Goal: Find specific page/section: Find specific page/section

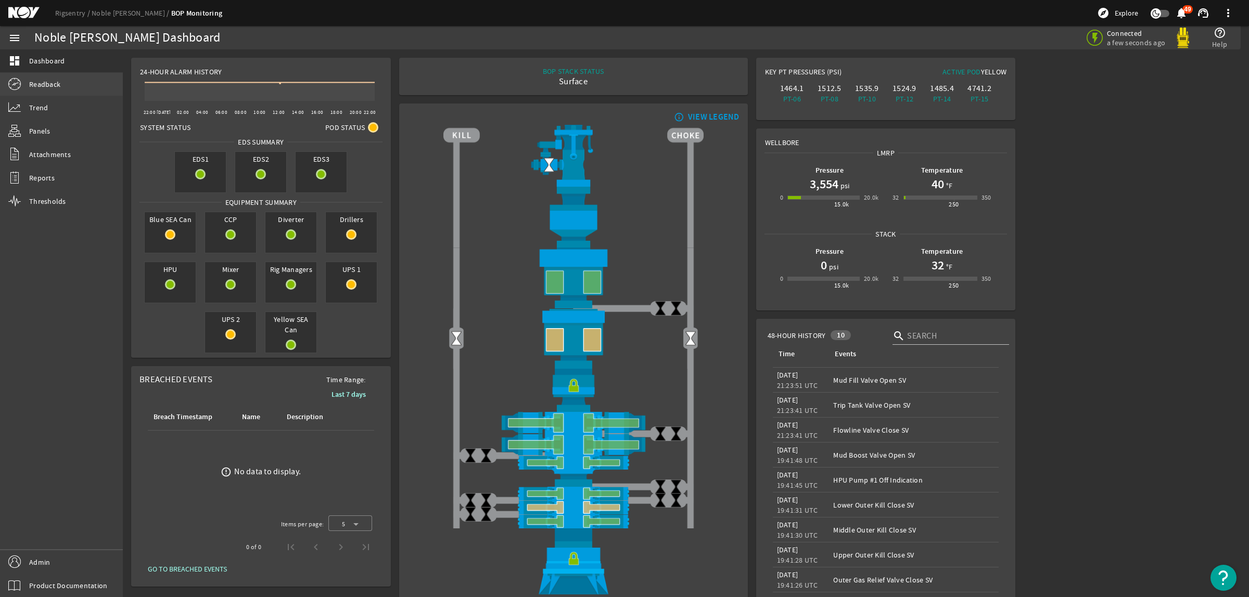
click at [50, 87] on span "Readback" at bounding box center [44, 84] width 31 height 10
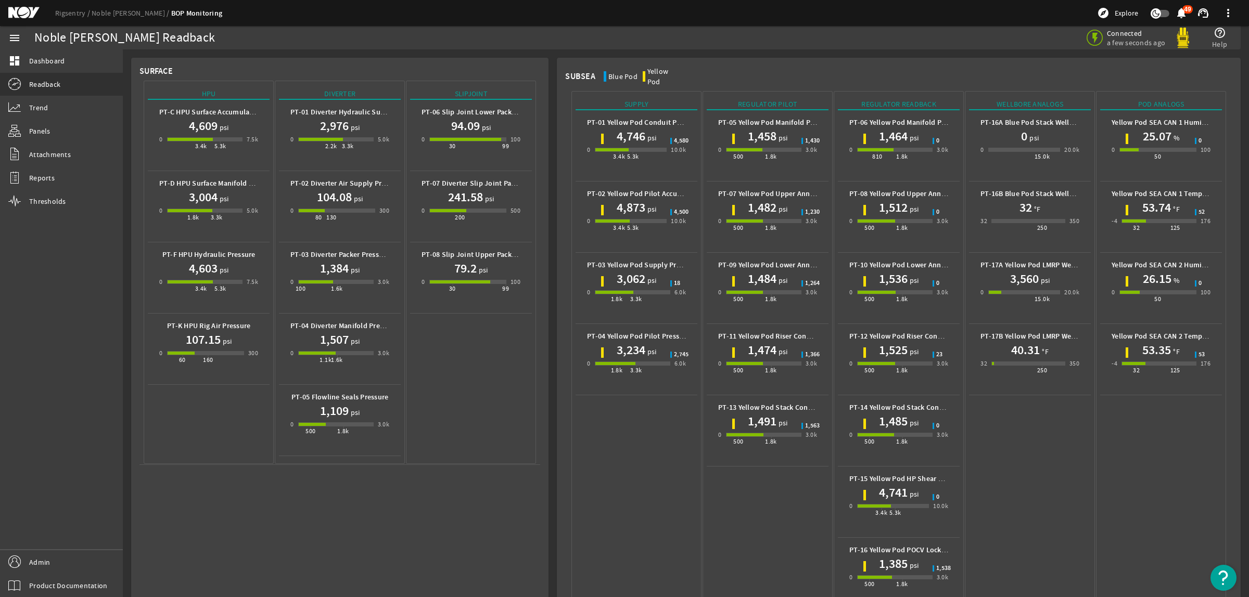
click at [22, 14] on mat-icon at bounding box center [31, 13] width 47 height 12
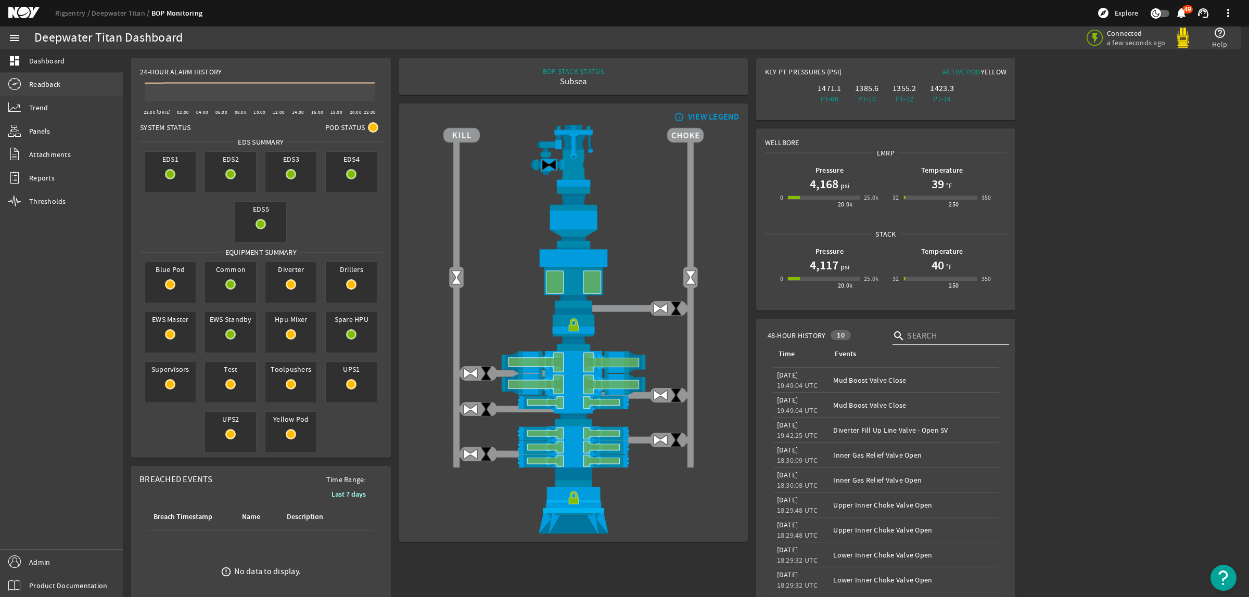
click at [49, 84] on span "Readback" at bounding box center [44, 84] width 31 height 10
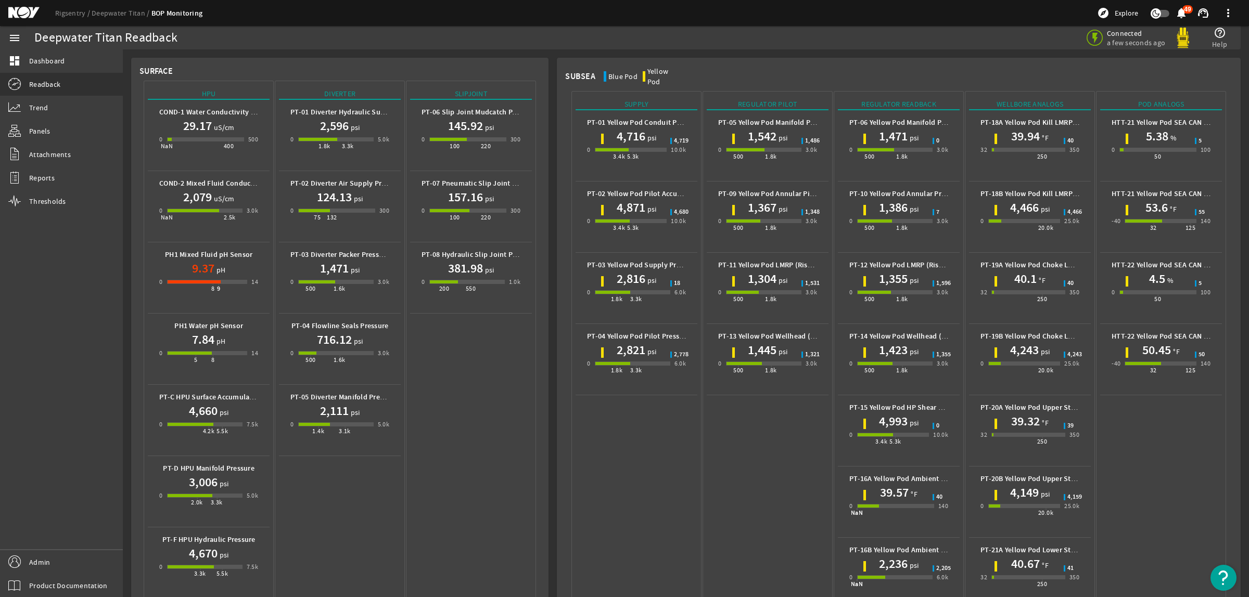
click at [34, 11] on mat-icon at bounding box center [31, 13] width 47 height 12
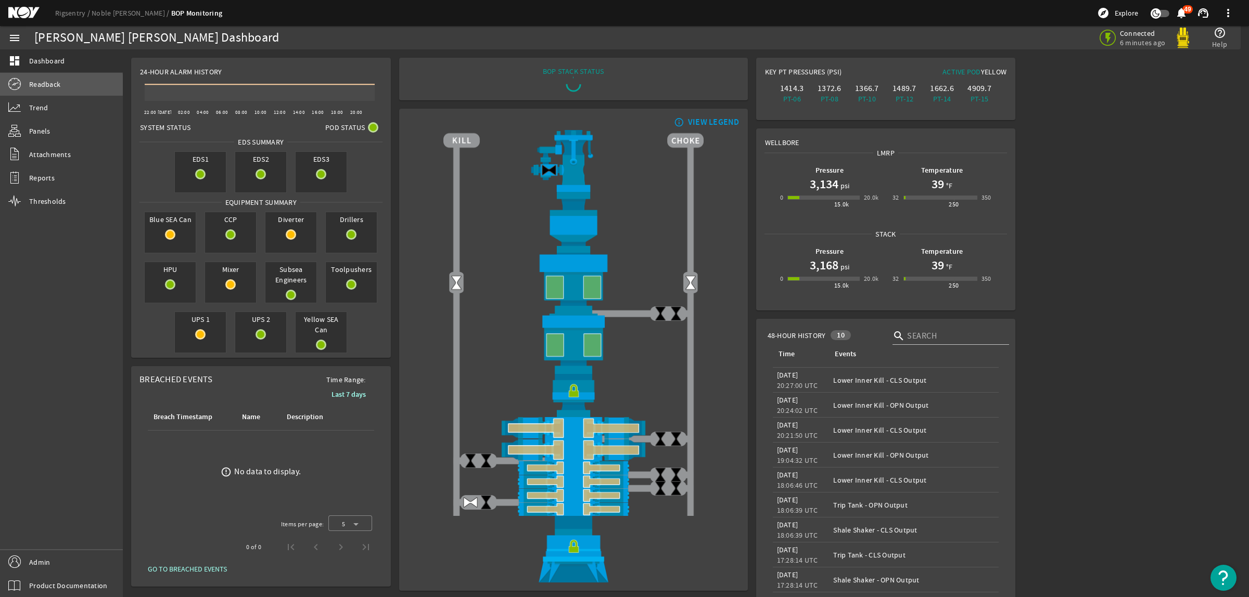
click at [52, 90] on link "Readback" at bounding box center [61, 84] width 123 height 23
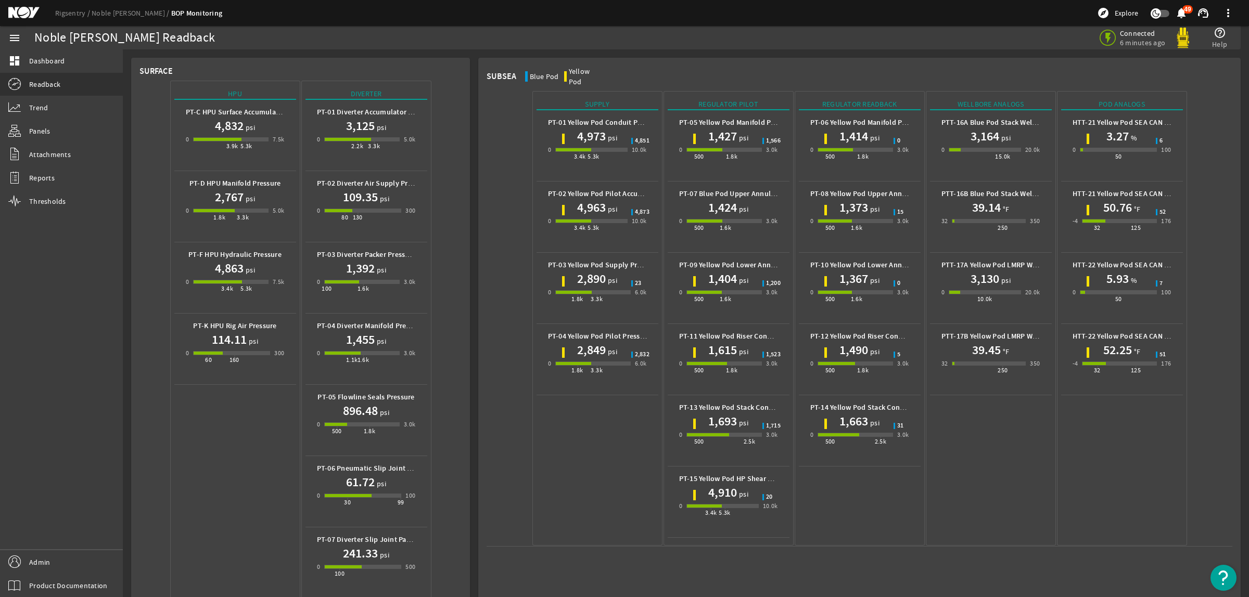
click at [21, 9] on mat-icon at bounding box center [31, 13] width 47 height 12
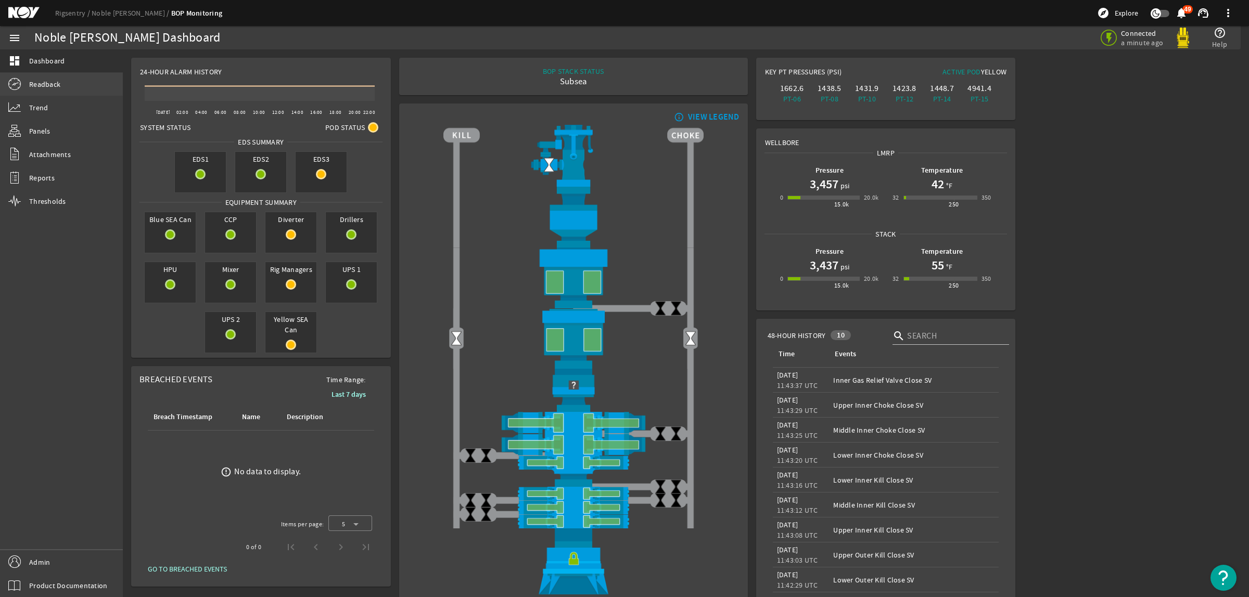
click at [67, 81] on link "Readback" at bounding box center [61, 84] width 123 height 23
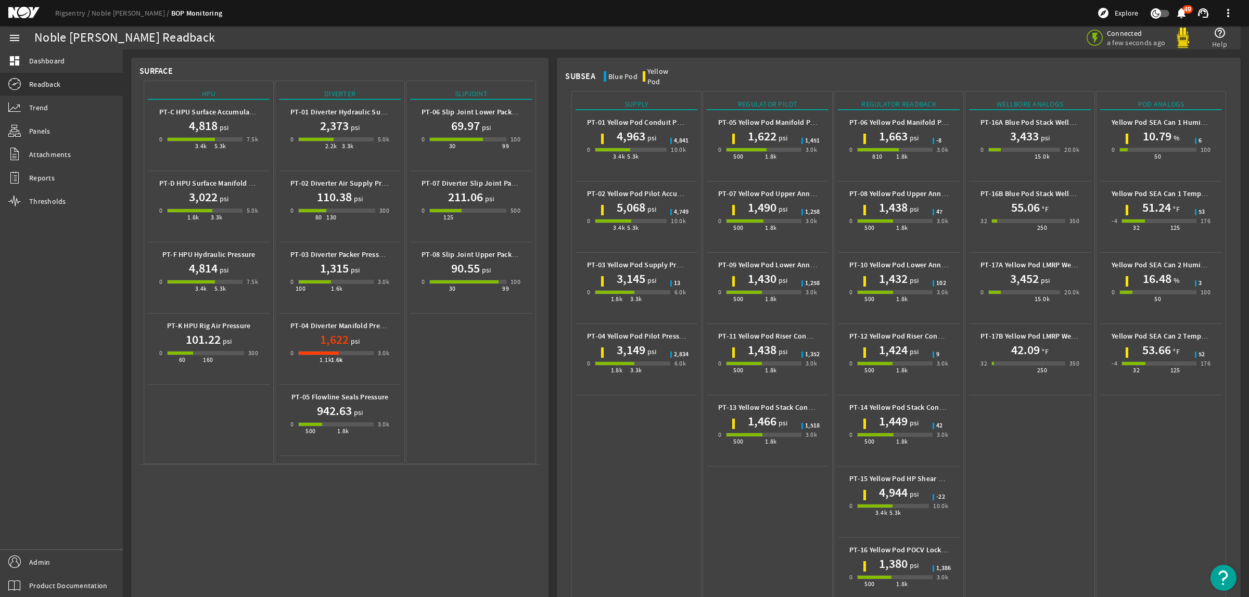
click at [24, 8] on mat-icon at bounding box center [31, 13] width 47 height 12
